Goal: Information Seeking & Learning: Learn about a topic

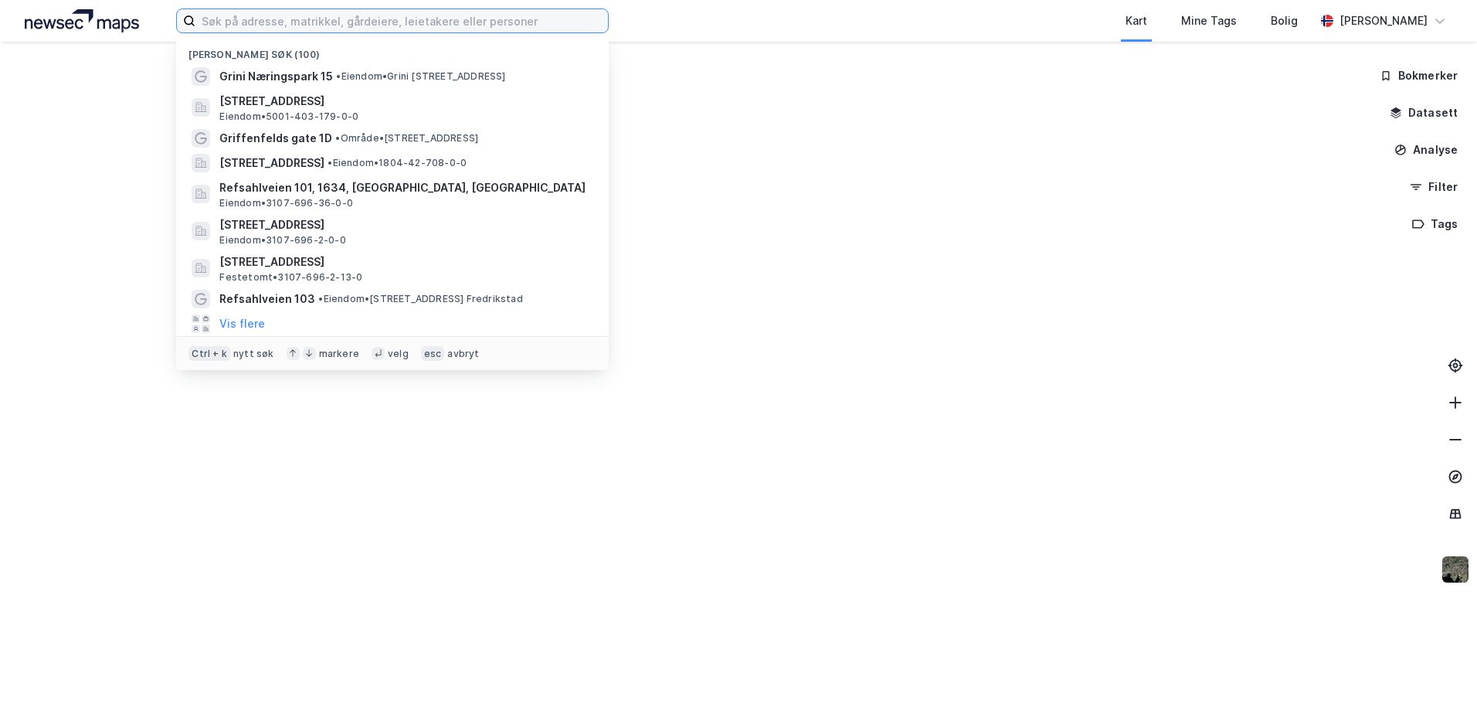
click at [280, 19] on input at bounding box center [401, 20] width 412 height 23
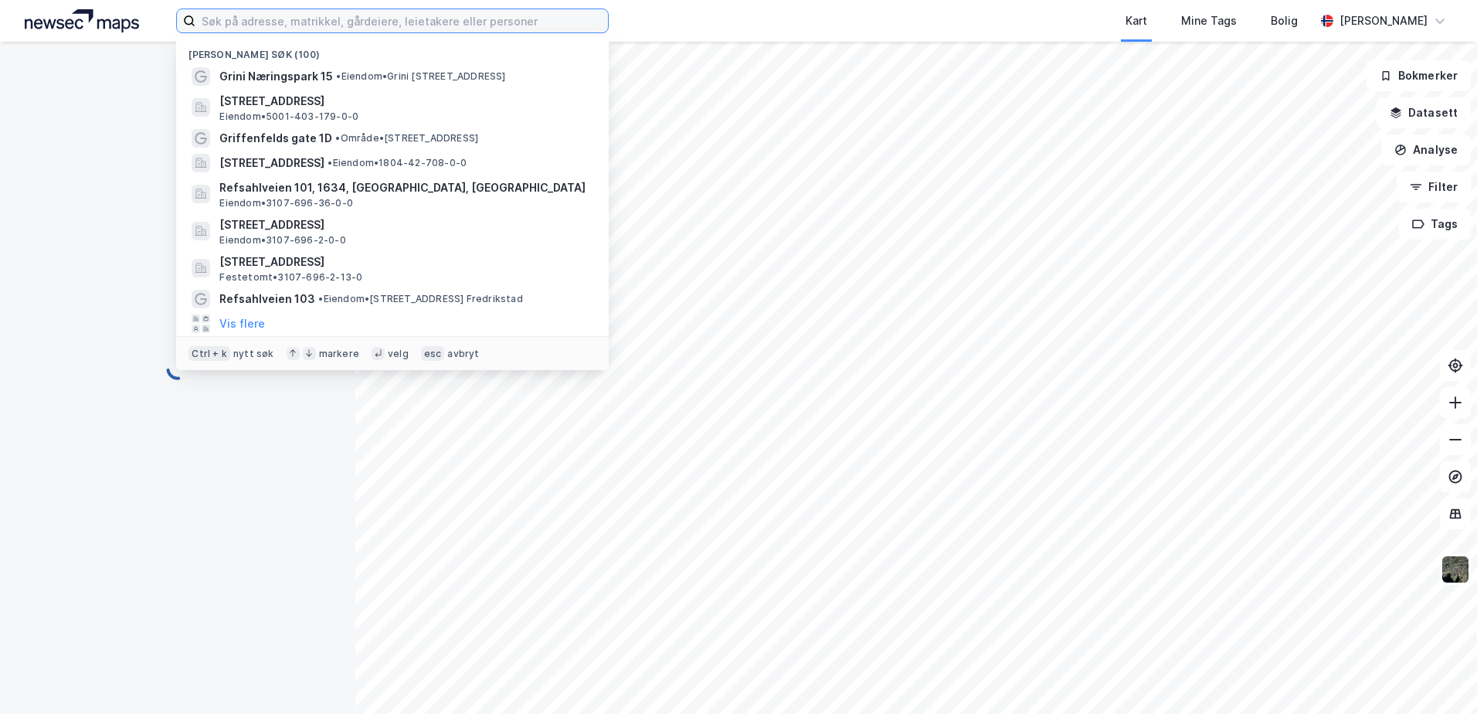
paste input "Einerkollen 27"
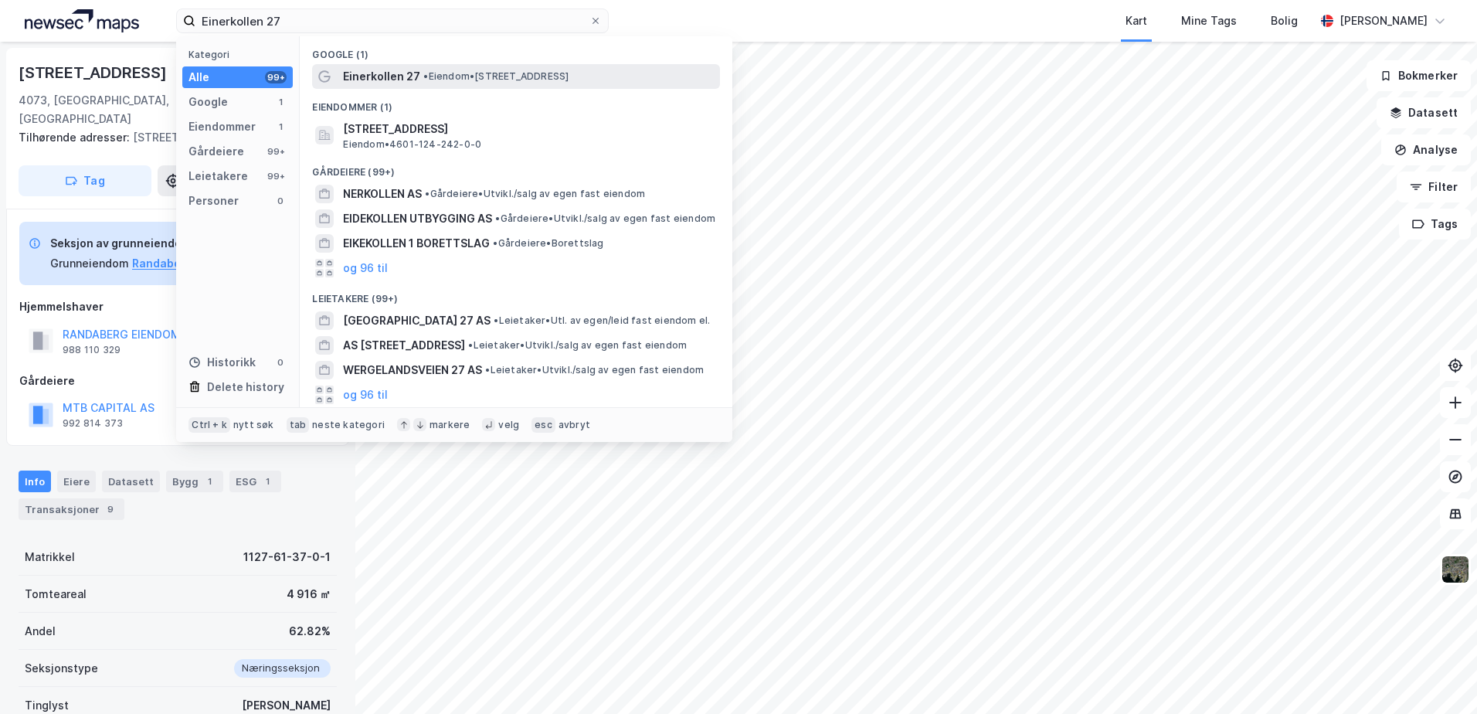
click at [439, 74] on span "• Eiendom • [STREET_ADDRESS]" at bounding box center [495, 76] width 145 height 12
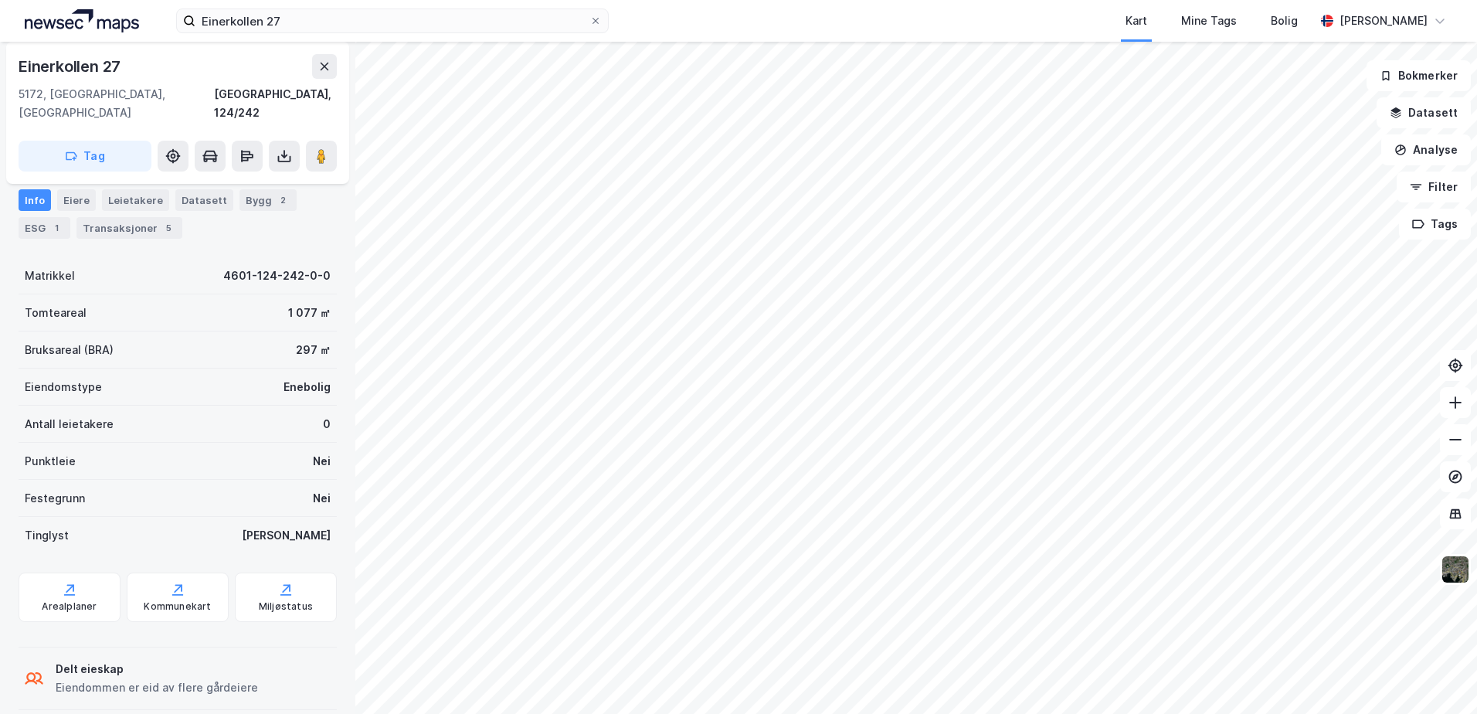
scroll to position [142, 0]
click at [1399, 110] on icon "button" at bounding box center [1396, 110] width 10 height 6
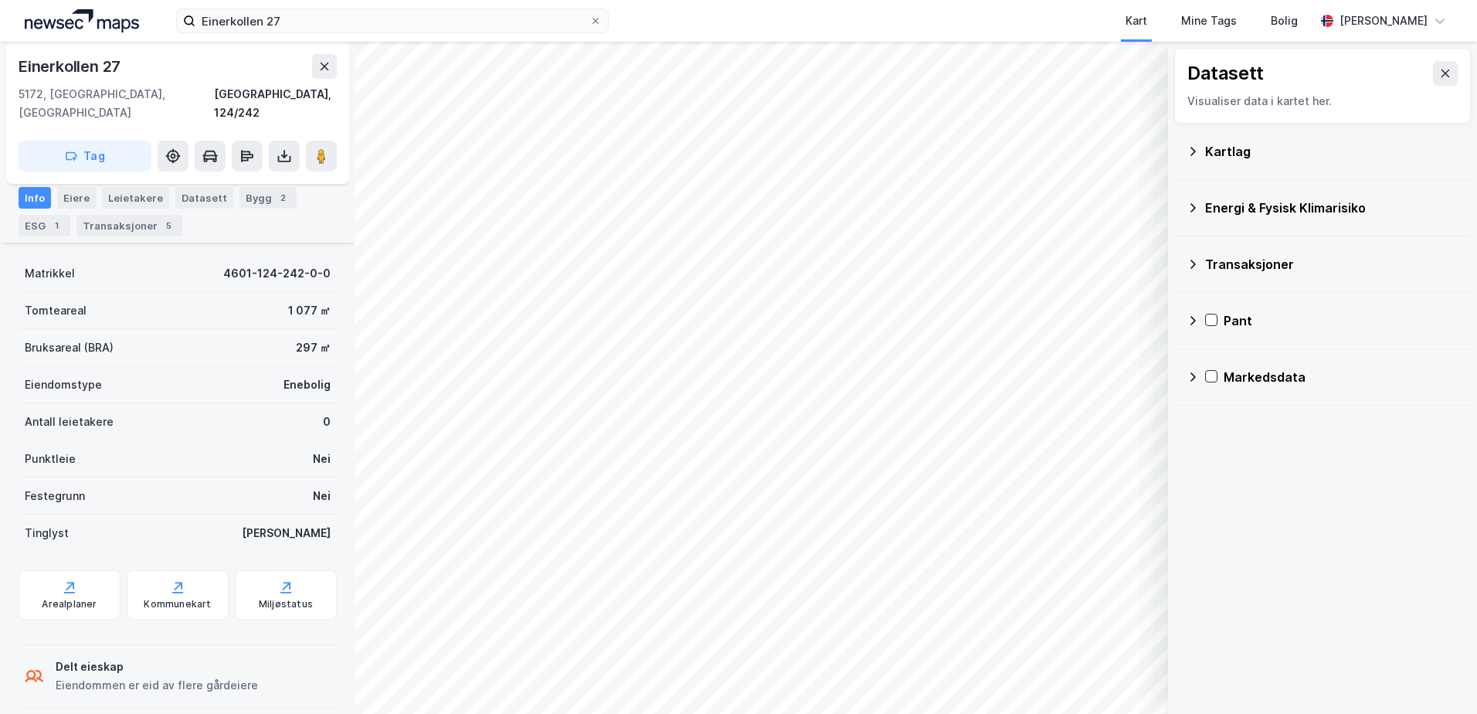
click at [1192, 205] on icon at bounding box center [1192, 208] width 12 height 12
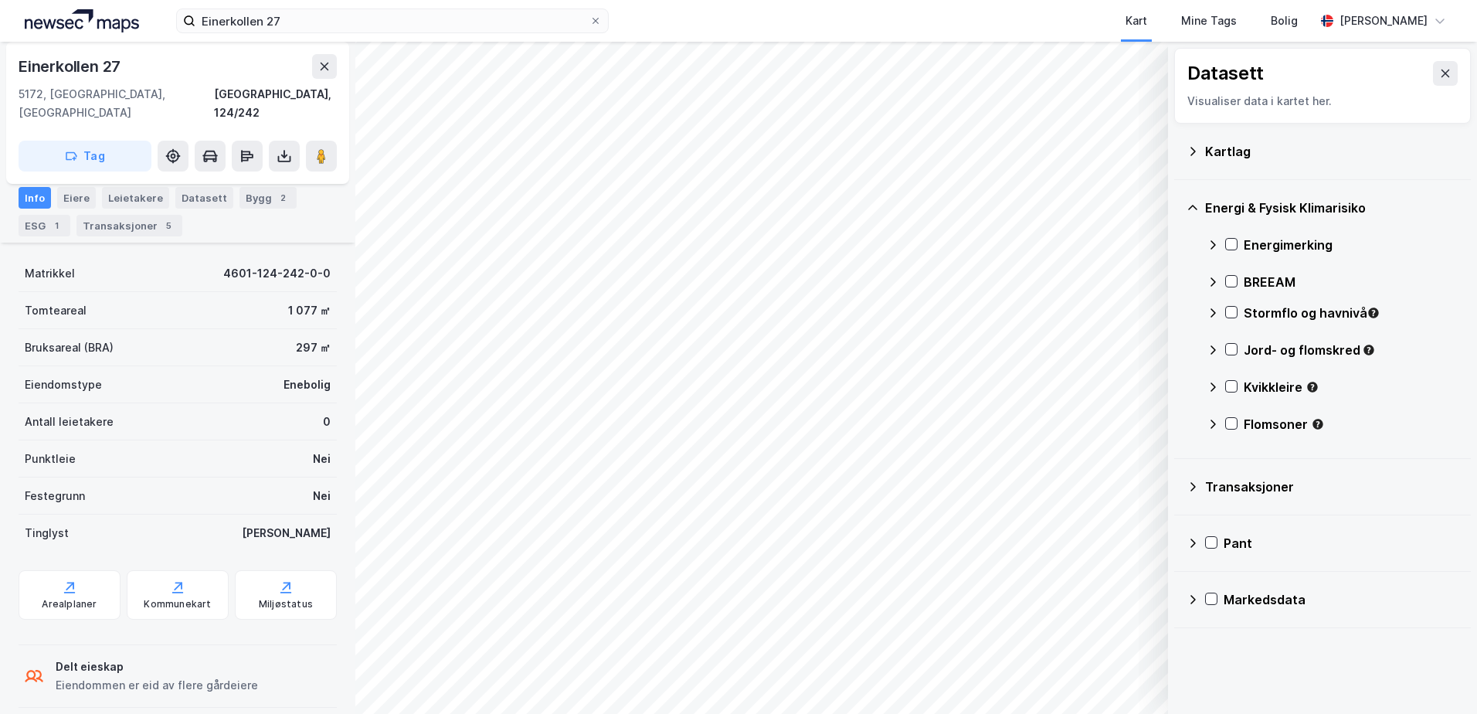
click at [1234, 319] on div at bounding box center [1231, 312] width 12 height 13
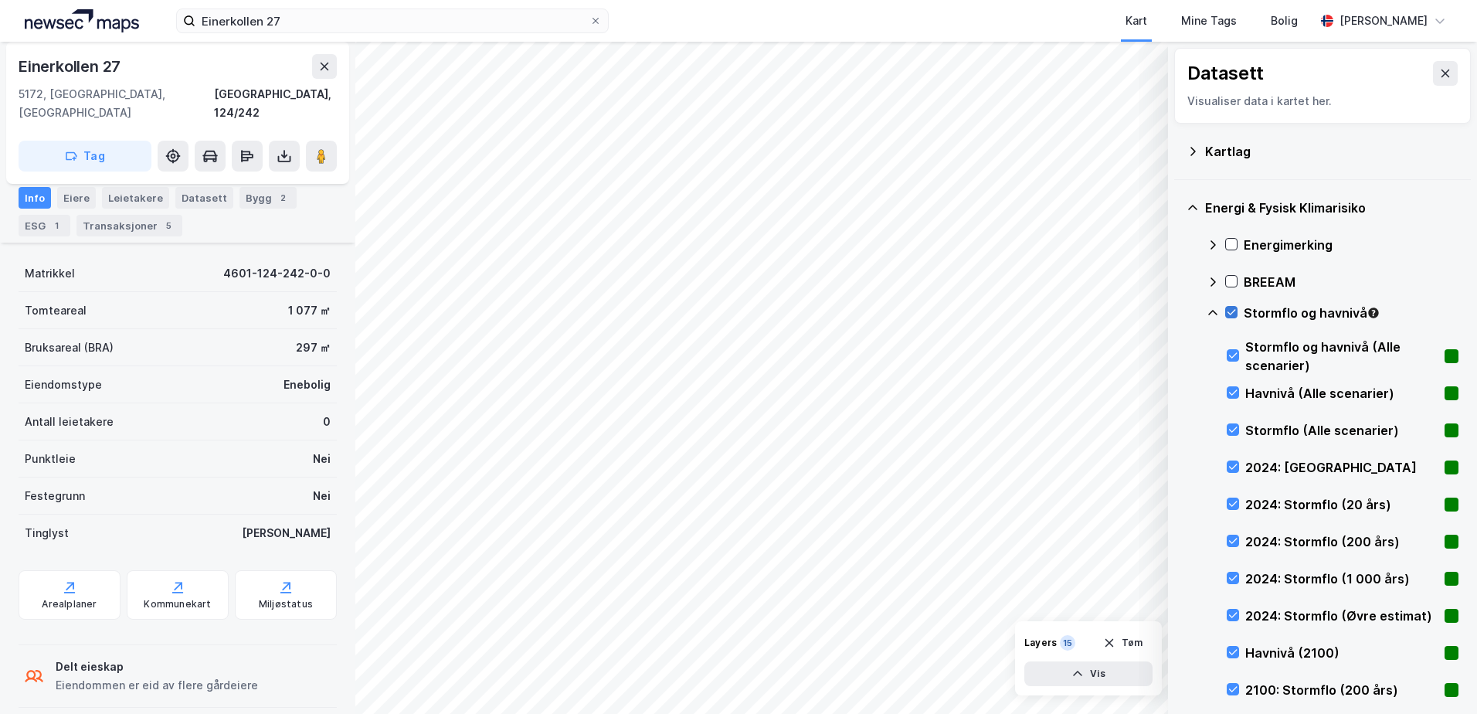
click at [1231, 314] on icon at bounding box center [1231, 312] width 8 height 5
click at [1207, 313] on icon at bounding box center [1213, 313] width 12 height 12
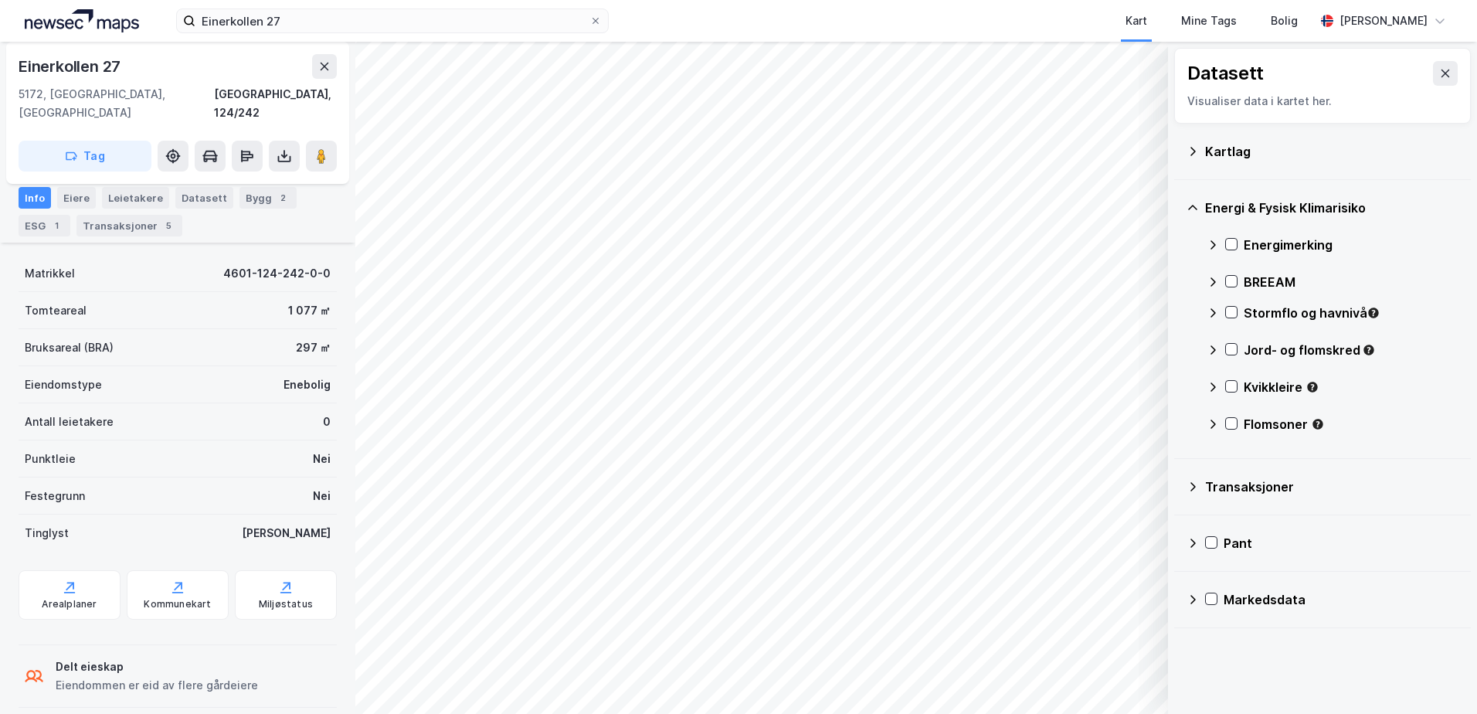
click at [1213, 310] on icon at bounding box center [1213, 313] width 12 height 12
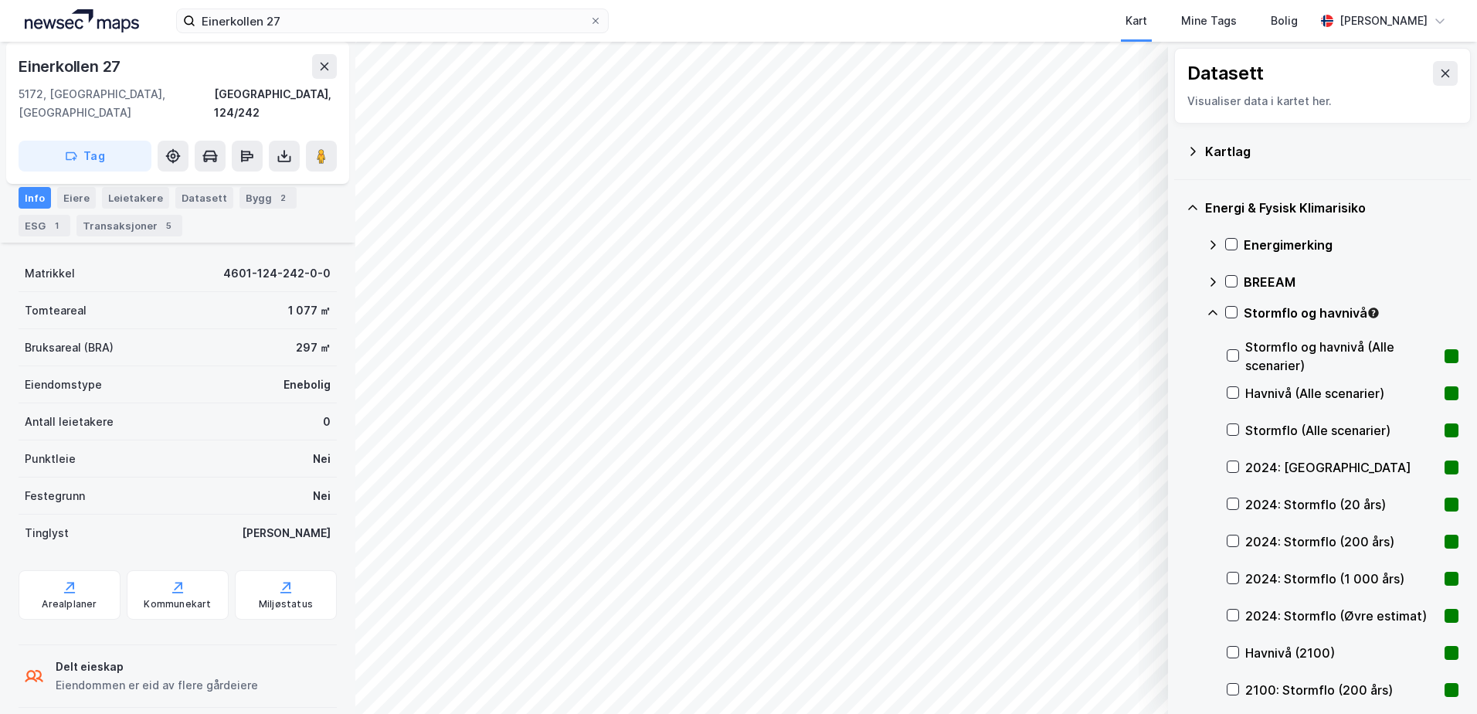
click at [1211, 309] on icon at bounding box center [1213, 313] width 12 height 12
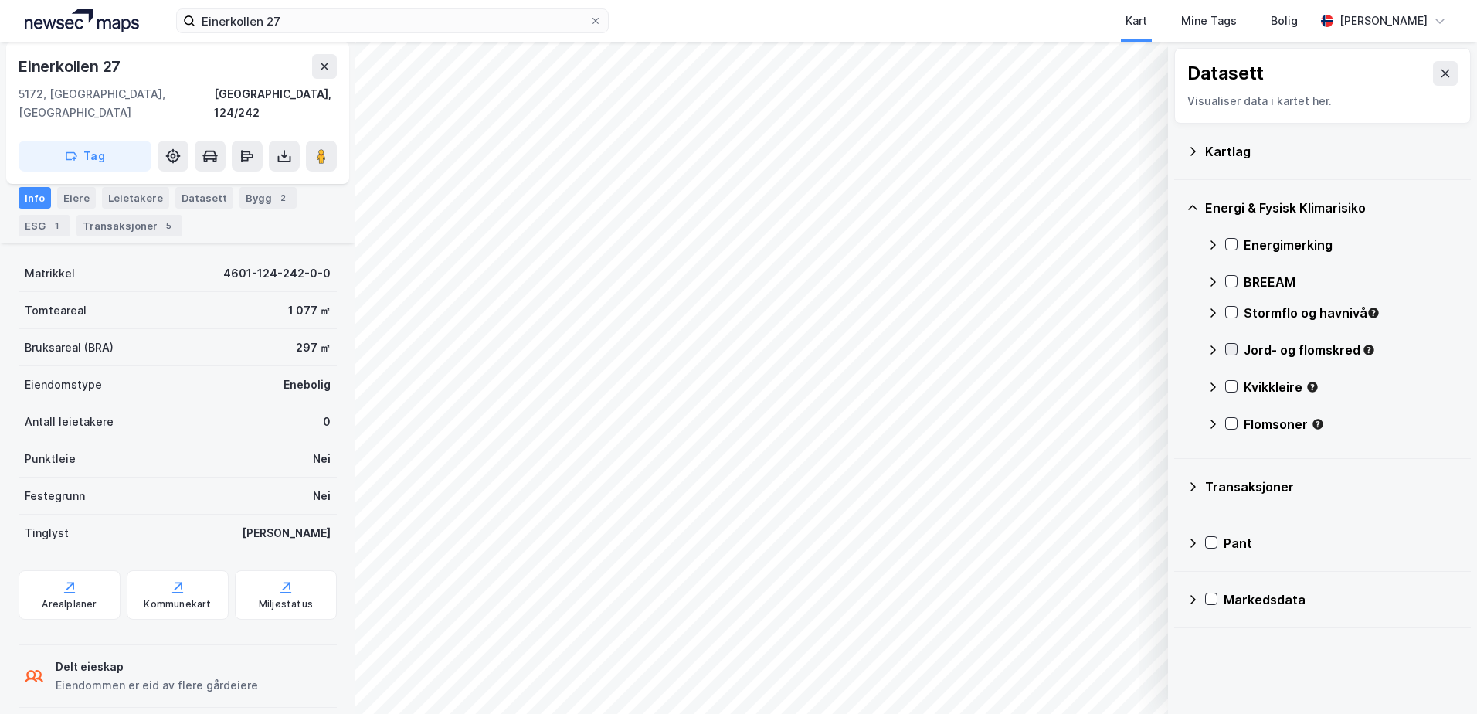
click at [1230, 354] on icon at bounding box center [1231, 349] width 11 height 11
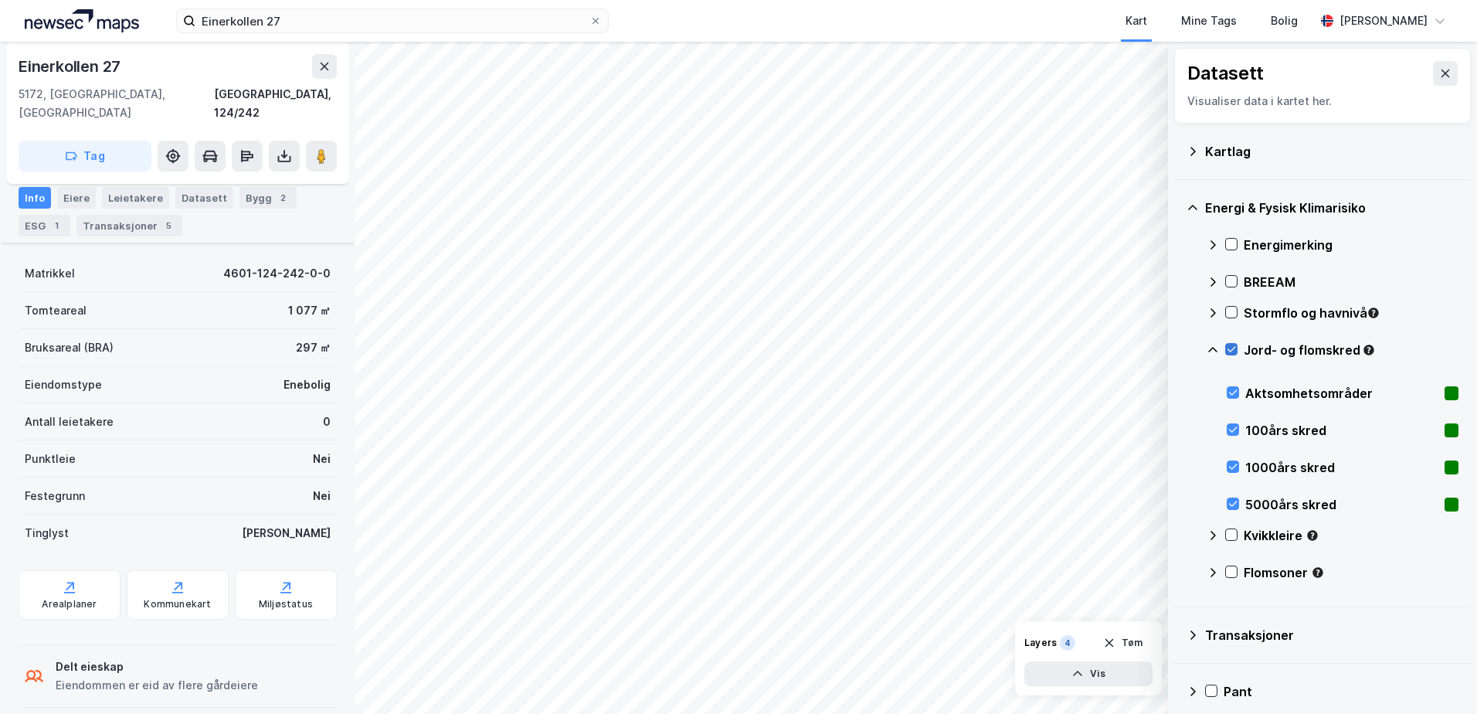
click at [1230, 349] on icon at bounding box center [1231, 349] width 11 height 11
click at [1213, 348] on icon at bounding box center [1212, 349] width 9 height 5
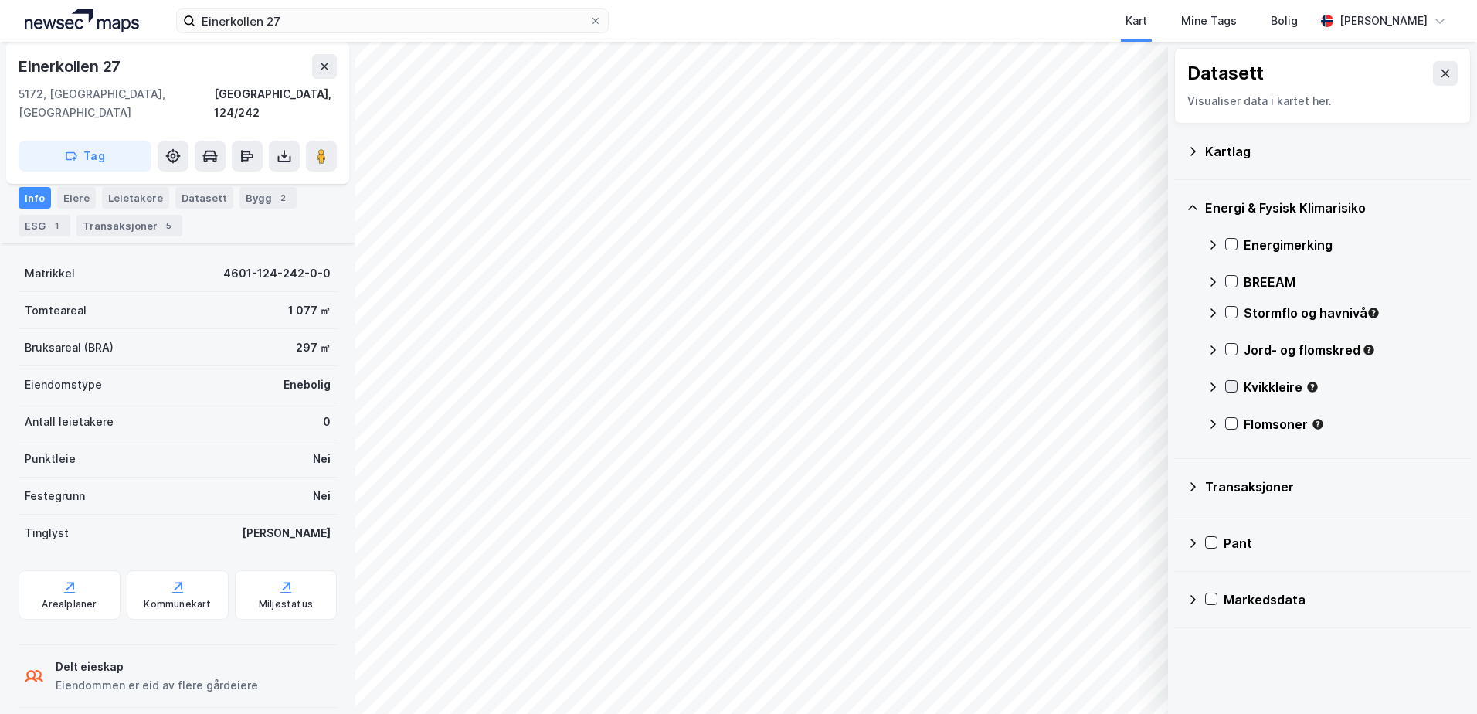
click at [1231, 390] on icon at bounding box center [1231, 386] width 11 height 11
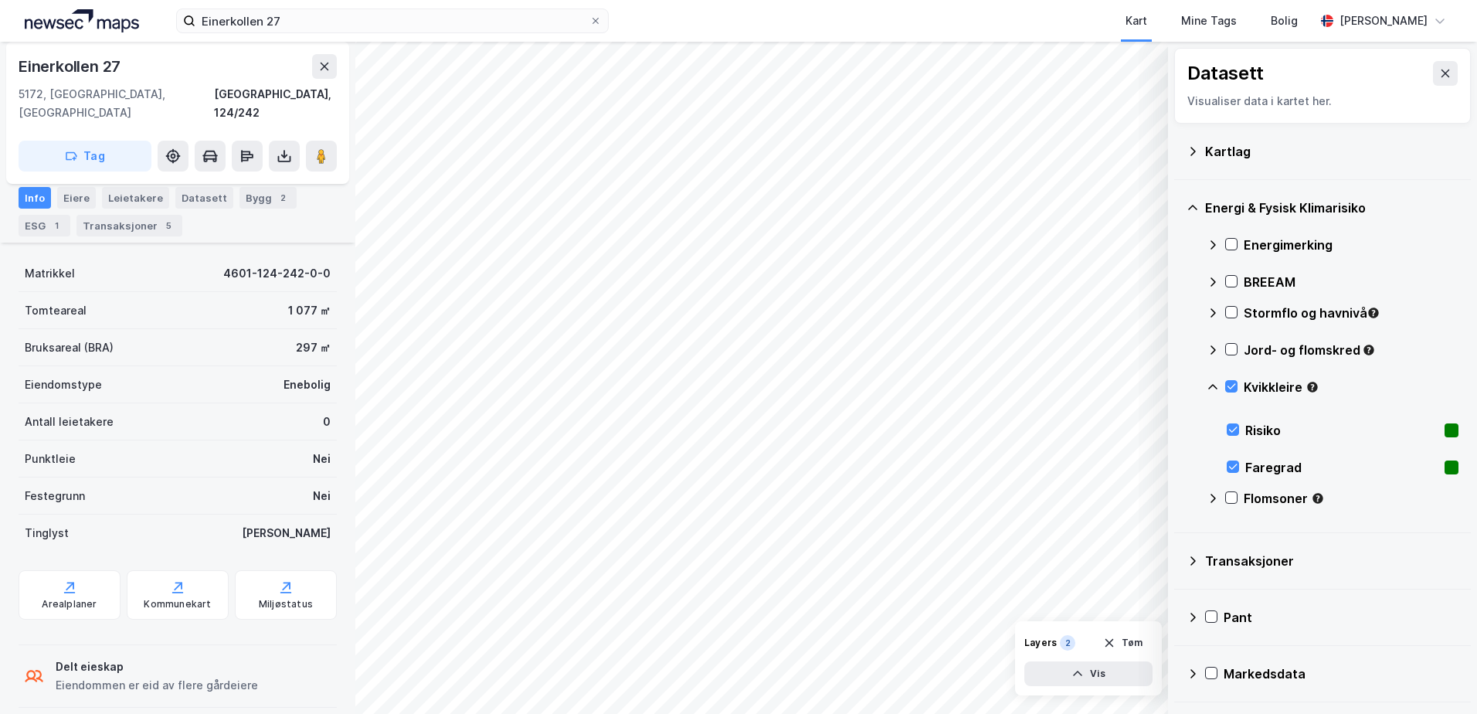
click at [1210, 387] on icon at bounding box center [1212, 386] width 9 height 5
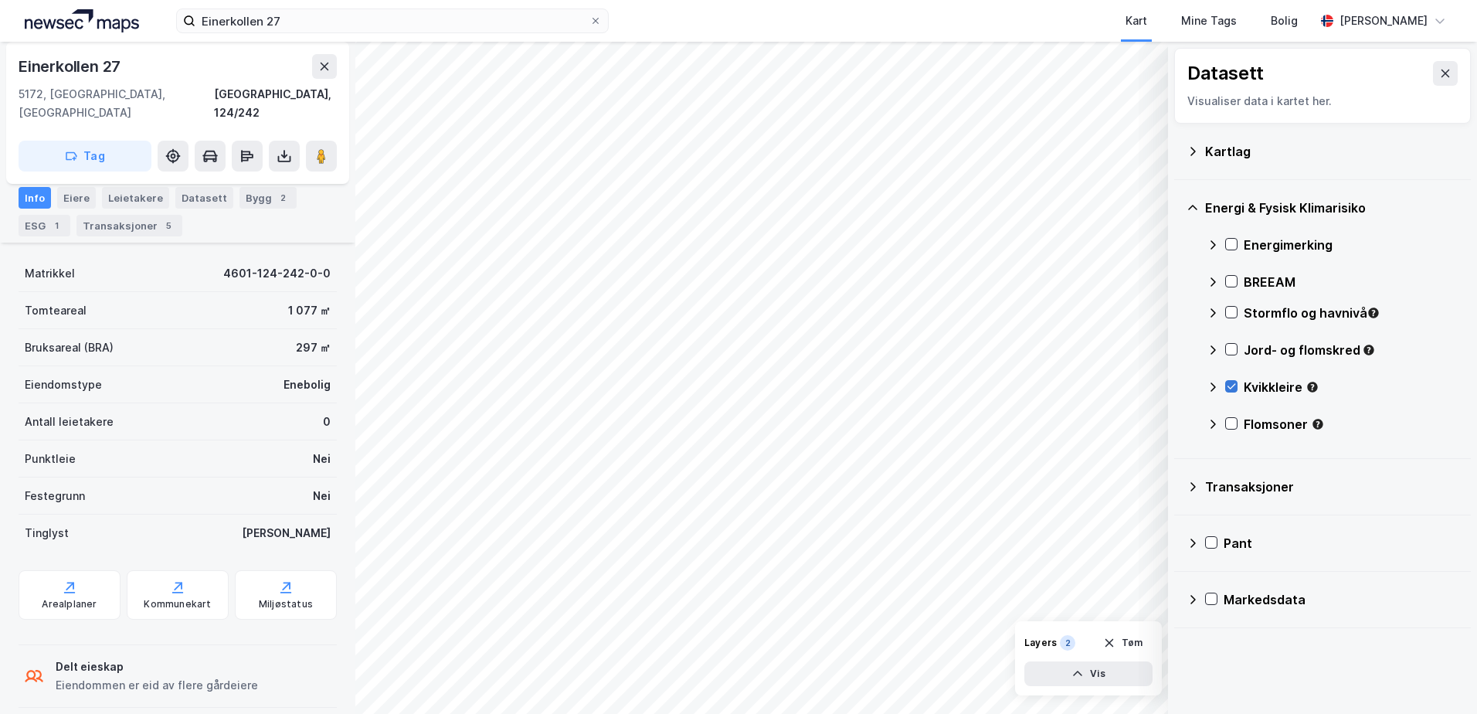
click at [1227, 384] on icon at bounding box center [1231, 386] width 11 height 11
click at [1229, 423] on icon at bounding box center [1231, 423] width 11 height 11
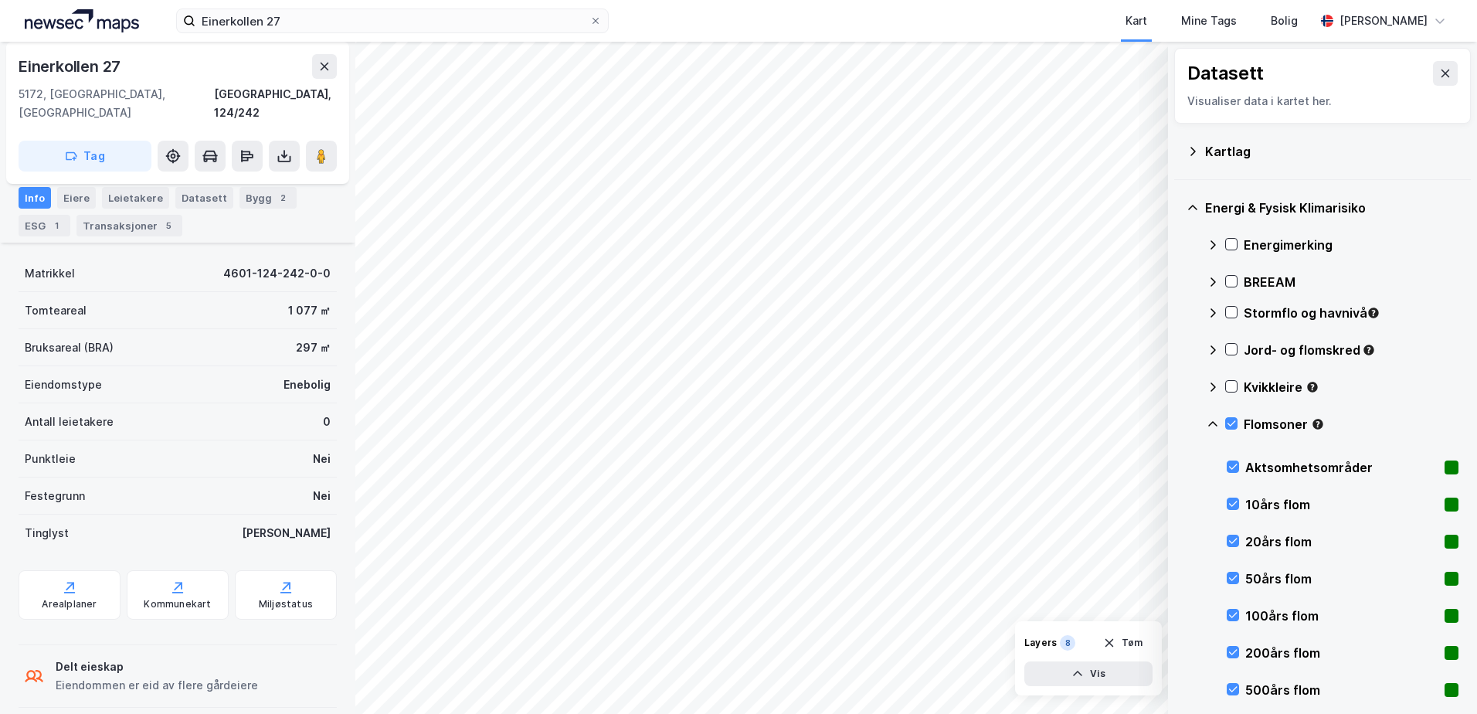
click at [1210, 423] on icon at bounding box center [1213, 424] width 12 height 12
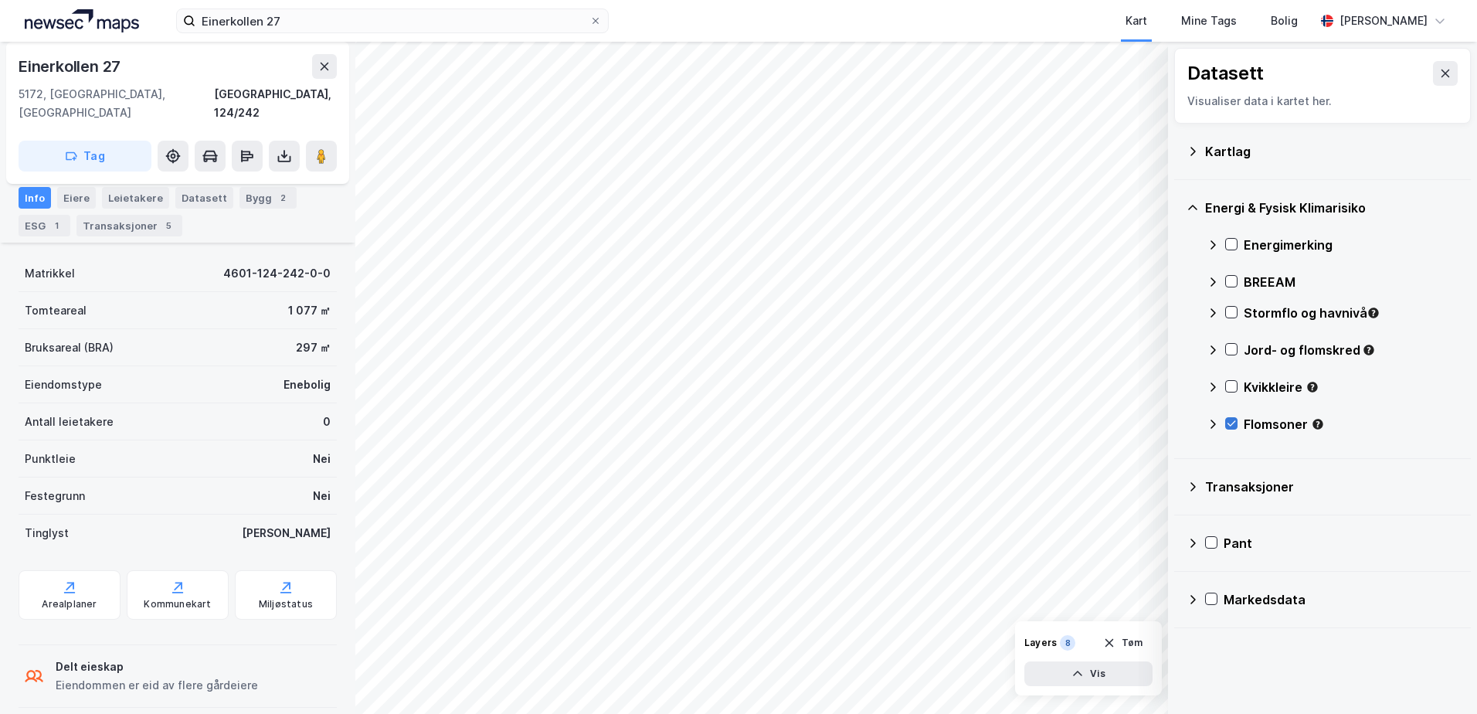
click at [1228, 421] on icon at bounding box center [1231, 423] width 11 height 11
click at [1196, 149] on icon at bounding box center [1192, 151] width 12 height 12
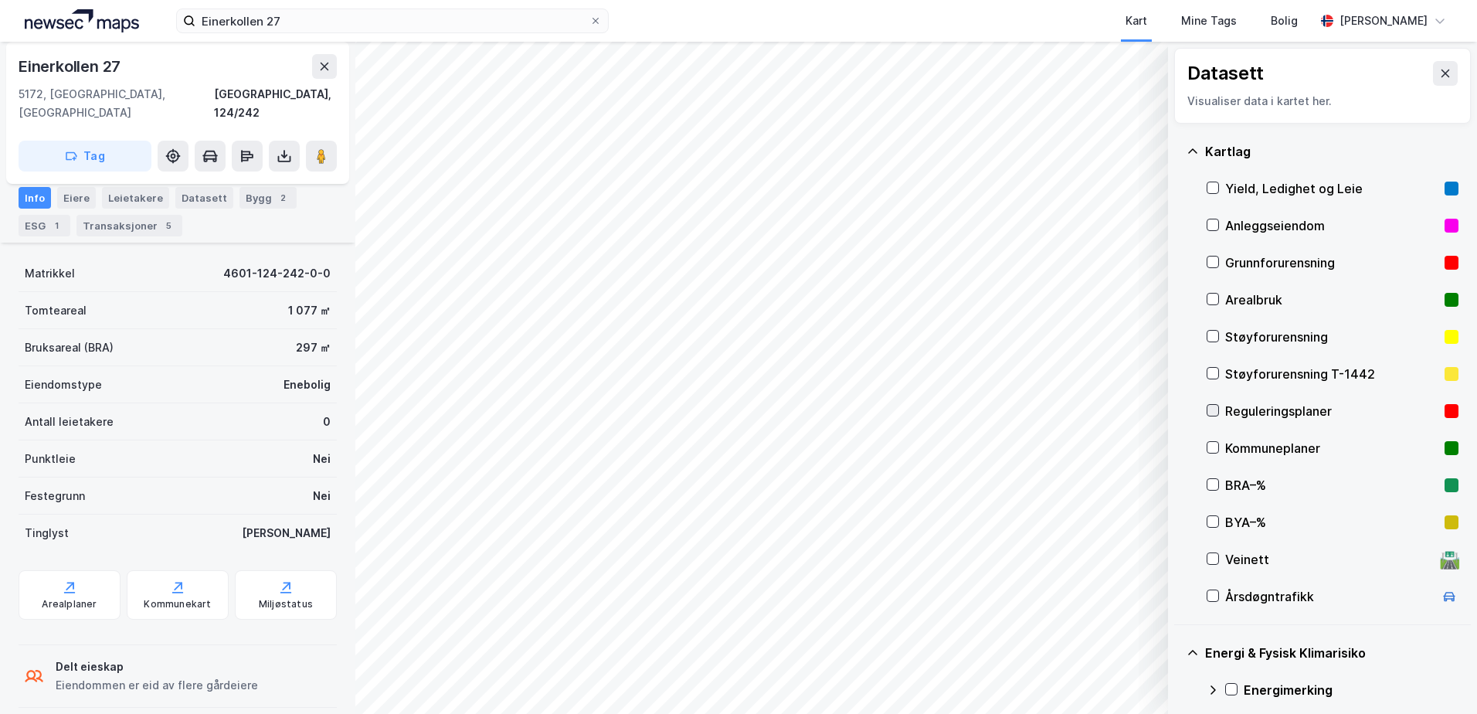
click at [1213, 410] on icon at bounding box center [1212, 410] width 11 height 11
click at [1214, 450] on icon at bounding box center [1212, 447] width 11 height 11
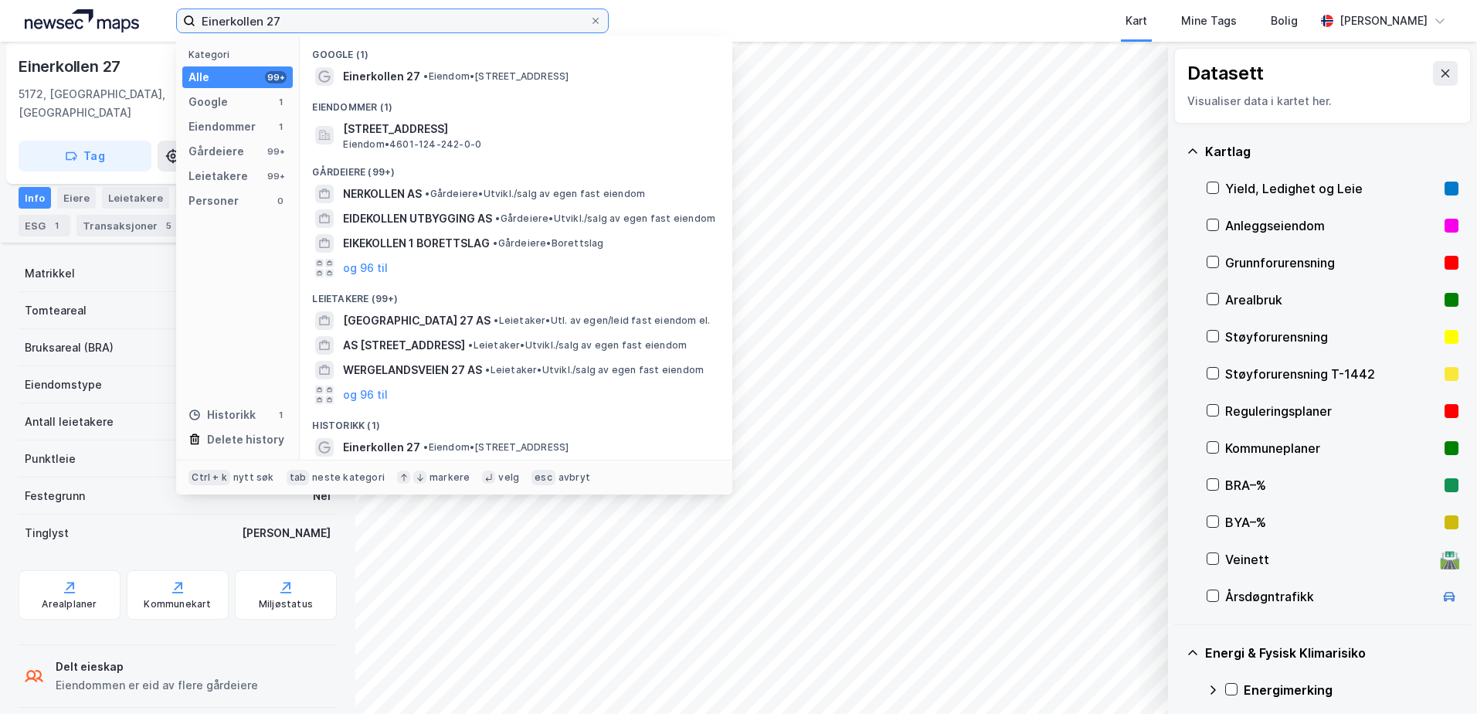
drag, startPoint x: 297, startPoint y: 21, endPoint x: 43, endPoint y: 26, distance: 253.4
click at [43, 26] on div "Einerkollen 27 Kategori Alle 99+ Google 1 Eiendommer 1 Gårdeiere 99+ Leietakere…" at bounding box center [738, 21] width 1477 height 42
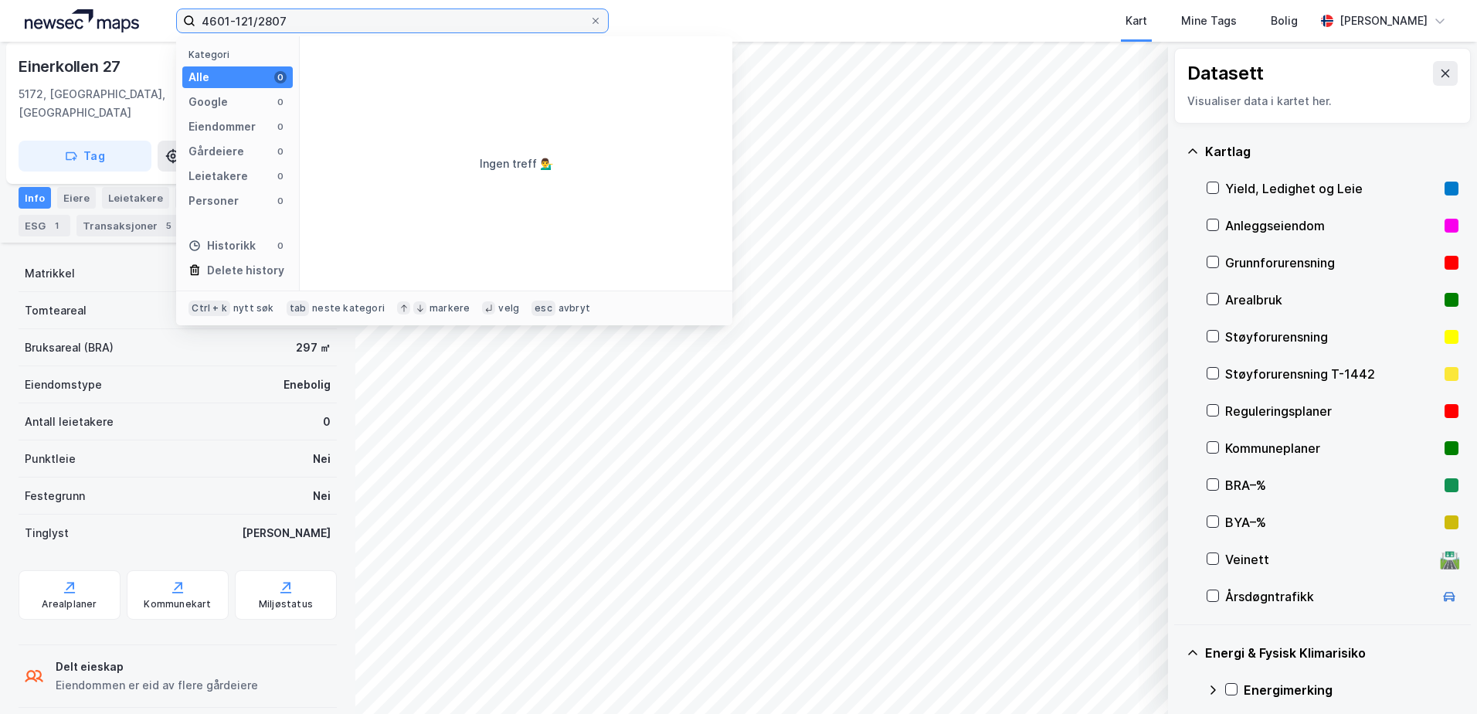
click at [255, 19] on input "4601-121/2807" at bounding box center [392, 20] width 394 height 23
click at [299, 16] on input "4601-129/2807" at bounding box center [392, 20] width 394 height 23
click at [267, 19] on input "4601-129/2807" at bounding box center [392, 20] width 394 height 23
type input "4601-129/807"
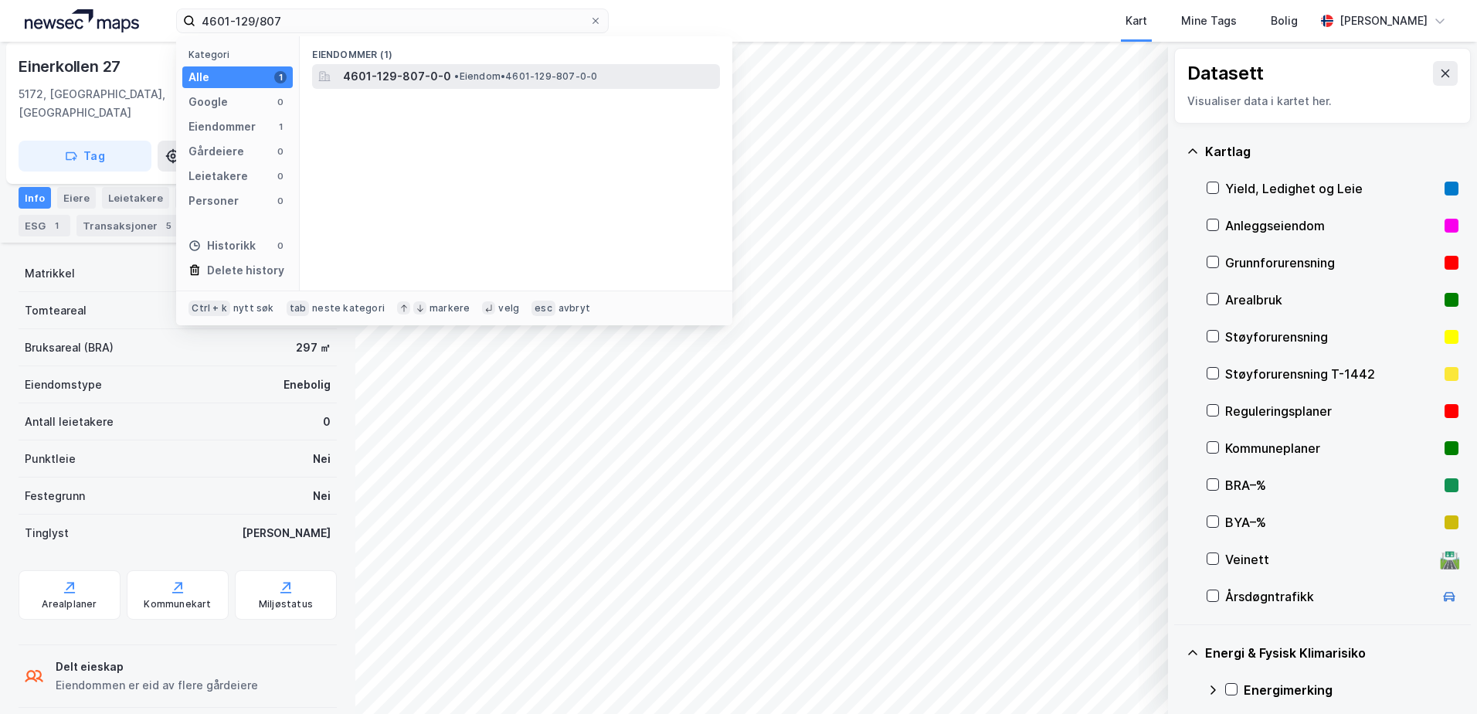
click at [440, 68] on span "4601-129-807-0-0" at bounding box center [397, 76] width 108 height 19
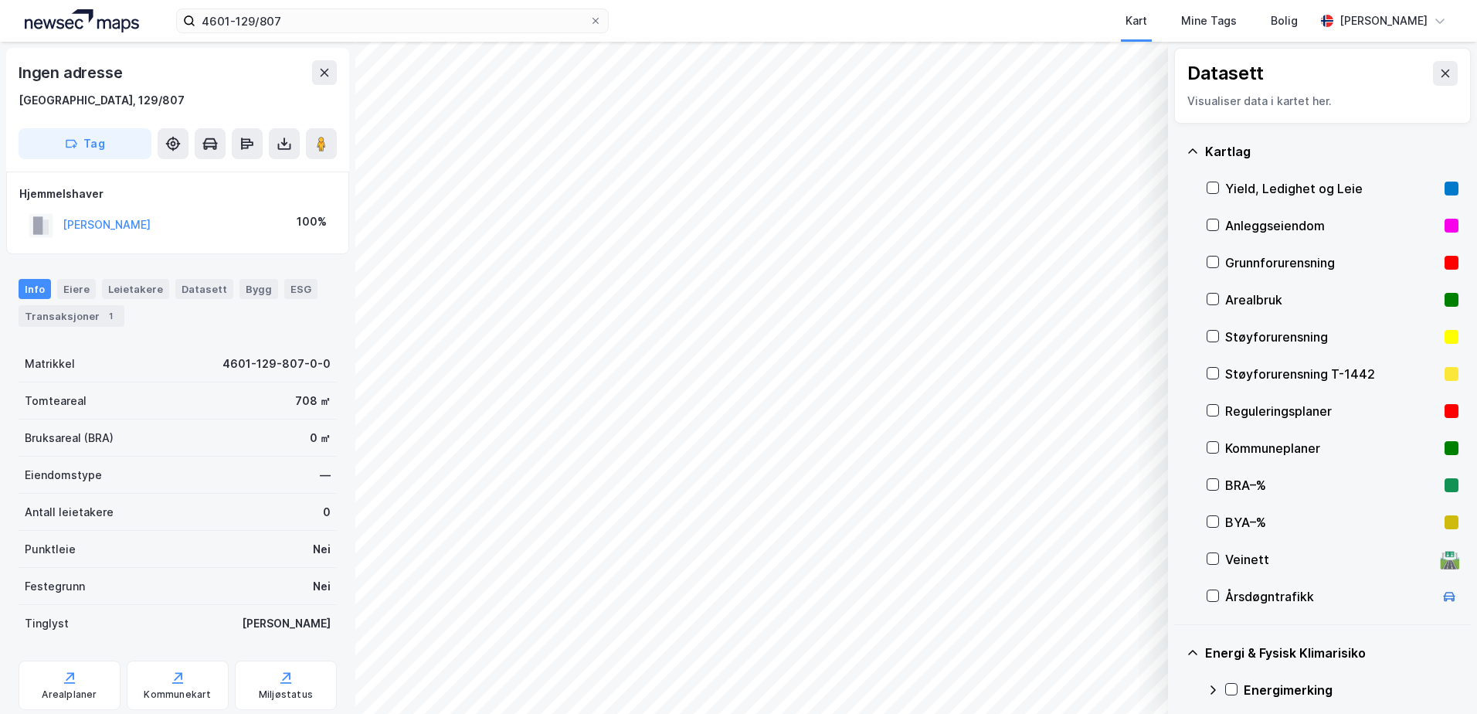
scroll to position [46, 0]
